Goal: Navigation & Orientation: Find specific page/section

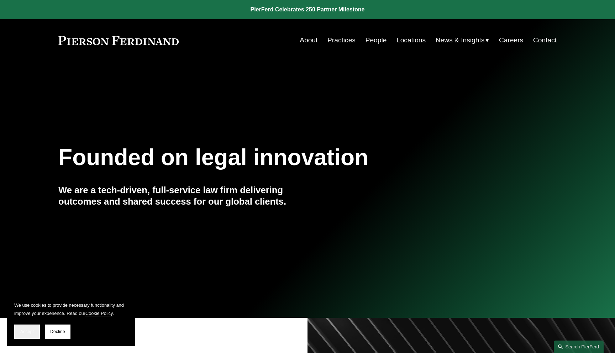
click at [32, 331] on span "Accept" at bounding box center [27, 331] width 14 height 5
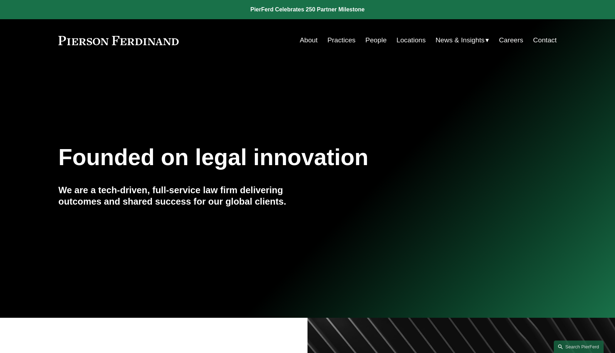
click at [304, 40] on link "About" at bounding box center [309, 40] width 18 height 14
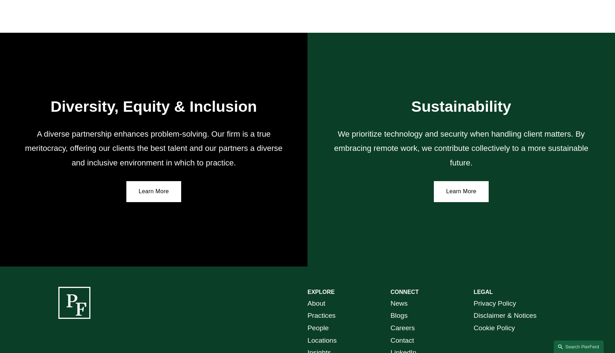
scroll to position [1186, 0]
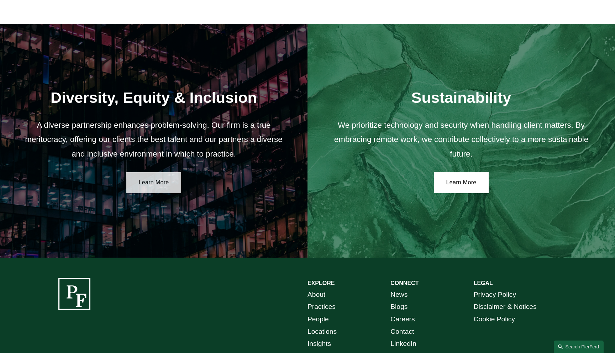
click at [172, 181] on link "Learn More" at bounding box center [153, 182] width 55 height 21
